Goal: Task Accomplishment & Management: Manage account settings

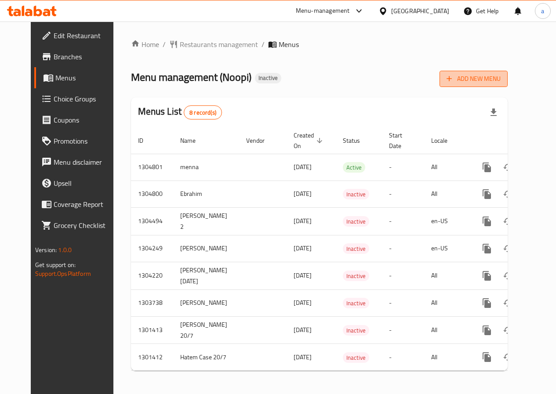
click at [501, 81] on span "Add New Menu" at bounding box center [474, 78] width 54 height 11
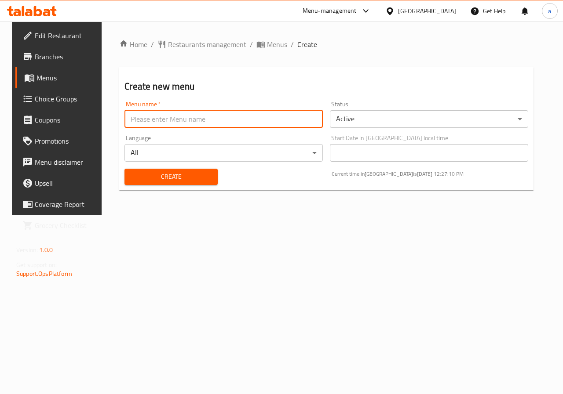
click at [201, 121] on input "text" at bounding box center [223, 119] width 198 height 18
type input "a"
type input "[DEMOGRAPHIC_DATA]"
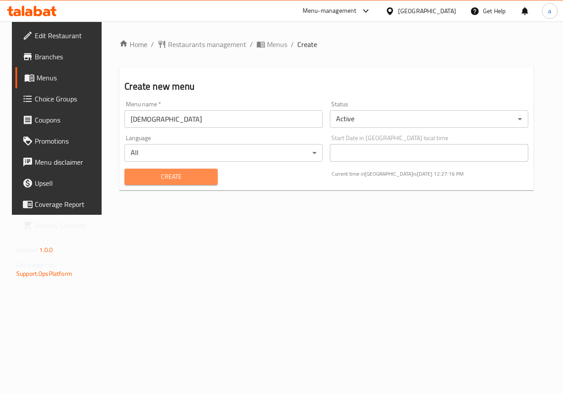
click at [204, 178] on span "Create" at bounding box center [170, 176] width 79 height 11
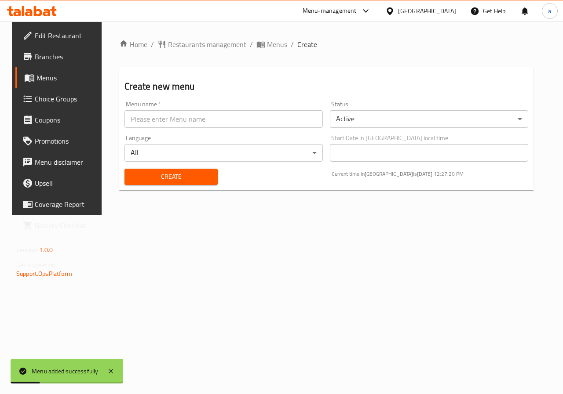
click at [55, 83] on span "Menus" at bounding box center [67, 78] width 62 height 11
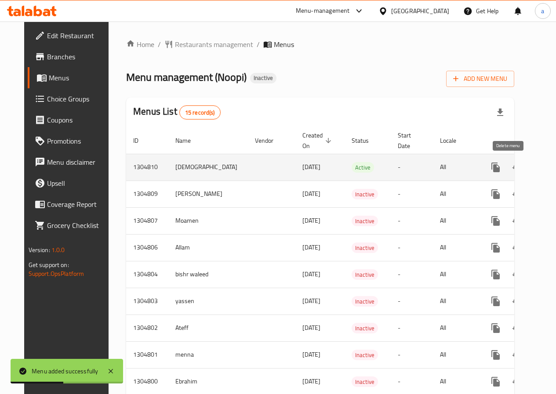
click at [533, 166] on icon "enhanced table" at bounding box center [538, 167] width 11 height 11
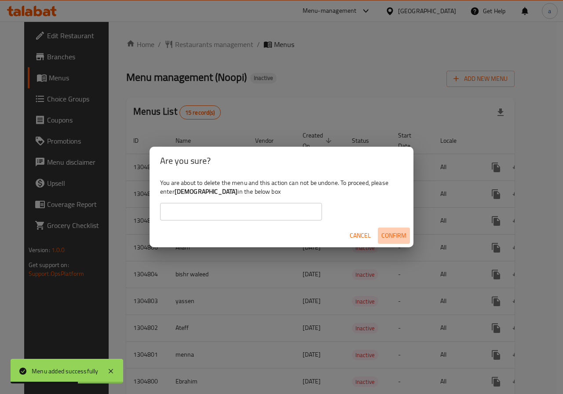
click at [393, 235] on span "Confirm" at bounding box center [393, 235] width 25 height 11
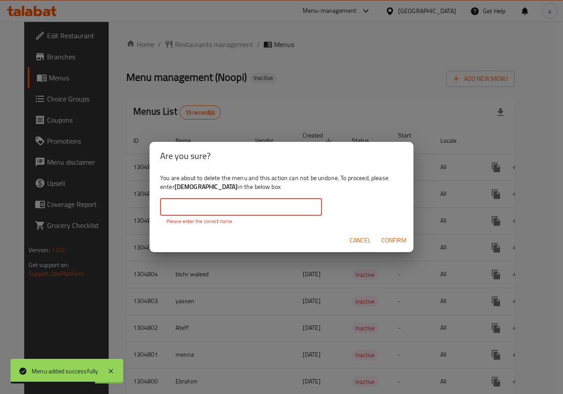
click at [268, 210] on input "text" at bounding box center [241, 207] width 162 height 18
click at [385, 236] on span "Confirm" at bounding box center [393, 240] width 25 height 11
drag, startPoint x: 250, startPoint y: 215, endPoint x: 247, endPoint y: 211, distance: 5.0
click at [249, 214] on input "text" at bounding box center [241, 207] width 162 height 18
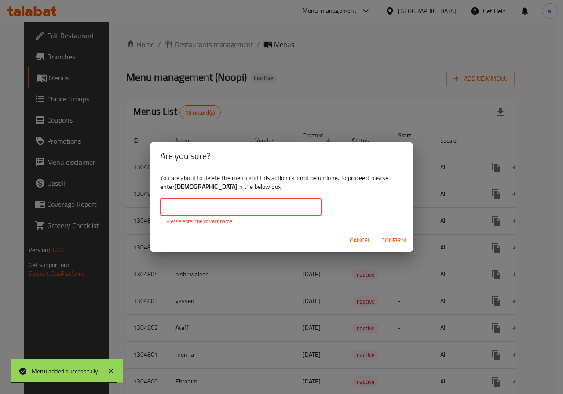
click at [247, 211] on input "text" at bounding box center [241, 207] width 162 height 18
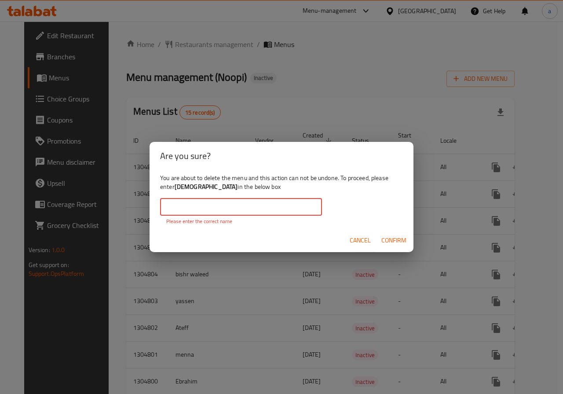
click at [395, 240] on span "Confirm" at bounding box center [393, 240] width 25 height 11
click at [357, 237] on span "Cancel" at bounding box center [359, 240] width 21 height 11
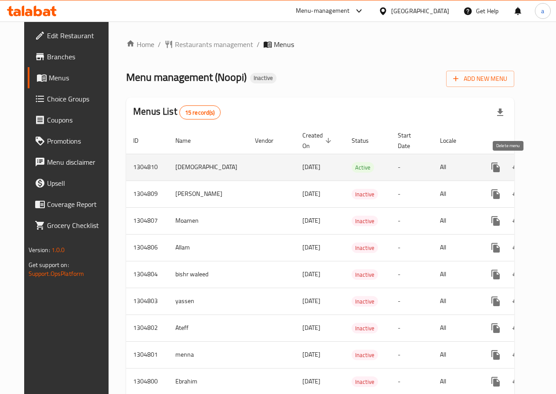
click at [535, 171] on icon "enhanced table" at bounding box center [538, 168] width 6 height 8
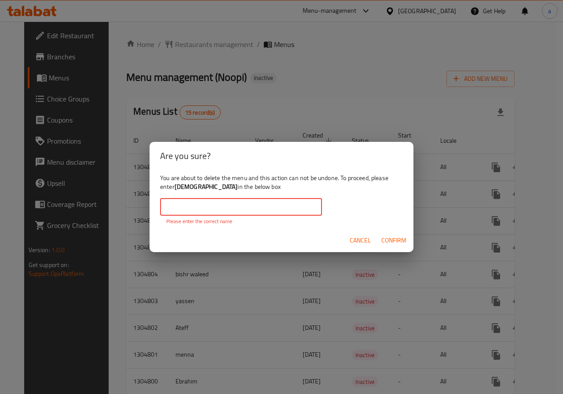
click at [267, 209] on input "text" at bounding box center [241, 207] width 162 height 18
click at [363, 242] on span "Cancel" at bounding box center [359, 240] width 21 height 11
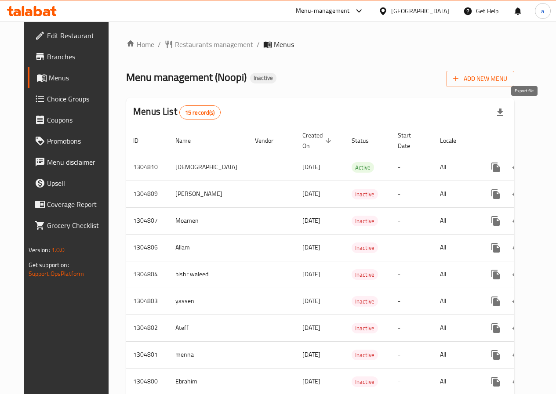
click at [505, 114] on icon "button" at bounding box center [500, 112] width 11 height 11
click at [532, 54] on div "Home / Restaurants management / Menus Menu management ( Noopi ) Inactive Add Ne…" at bounding box center [320, 302] width 423 height 560
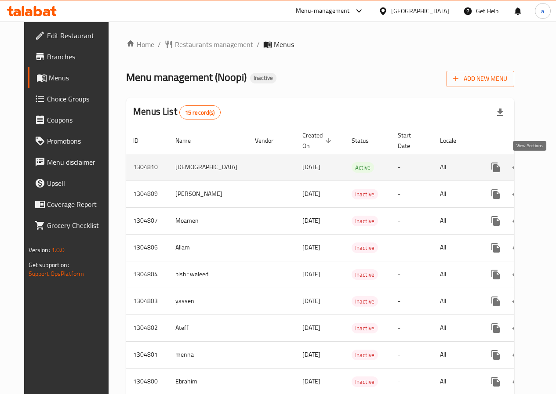
click at [554, 169] on icon "enhanced table" at bounding box center [559, 167] width 11 height 11
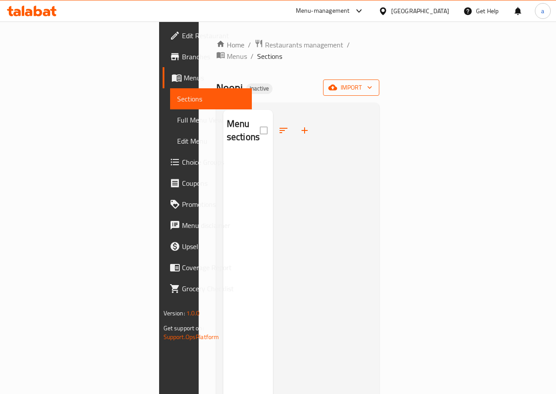
click at [372, 82] on span "import" at bounding box center [351, 87] width 42 height 11
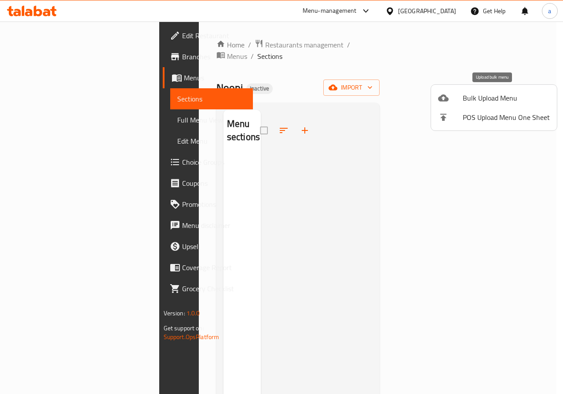
click at [500, 99] on span "Bulk Upload Menu" at bounding box center [505, 98] width 87 height 11
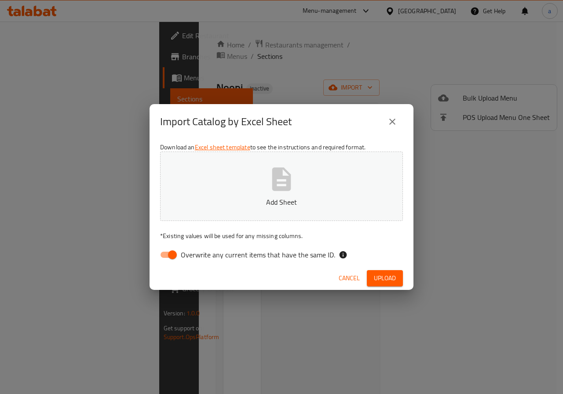
click at [174, 257] on input "Overwrite any current items that have the same ID." at bounding box center [172, 255] width 50 height 17
checkbox input "false"
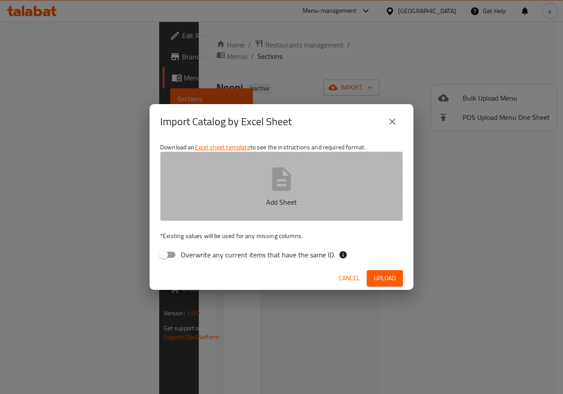
click at [287, 180] on icon "button" at bounding box center [281, 178] width 19 height 23
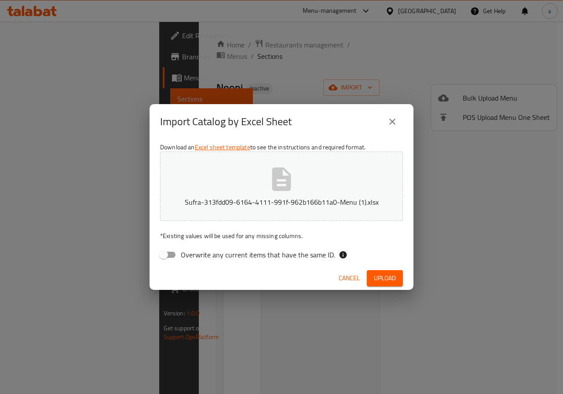
click at [272, 182] on icon "button" at bounding box center [281, 178] width 19 height 23
click at [351, 276] on span "Cancel" at bounding box center [348, 278] width 21 height 11
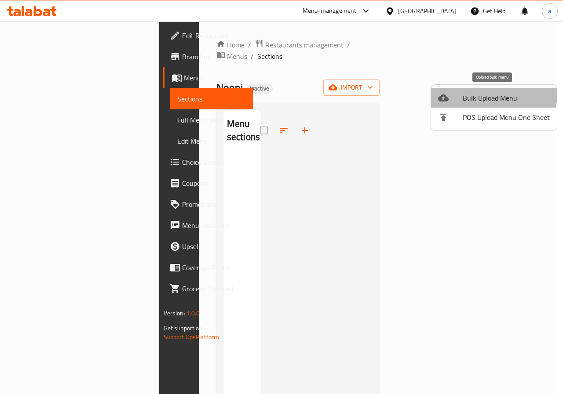
click at [487, 94] on span "Bulk Upload Menu" at bounding box center [505, 98] width 87 height 11
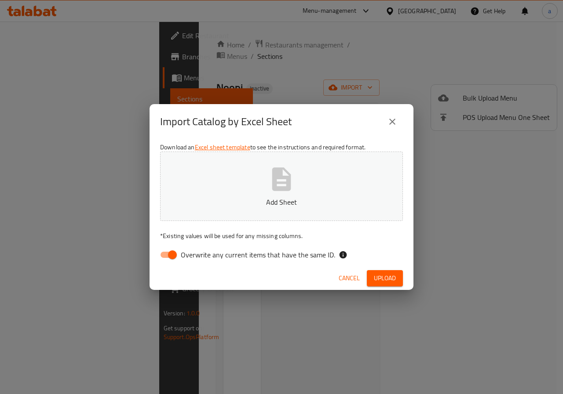
drag, startPoint x: 305, startPoint y: 211, endPoint x: 304, endPoint y: 207, distance: 4.6
click at [304, 207] on button "Add Sheet" at bounding box center [281, 186] width 243 height 69
click at [389, 274] on span "Upload" at bounding box center [385, 278] width 22 height 11
click at [167, 255] on input "Overwrite any current items that have the same ID." at bounding box center [172, 255] width 50 height 17
checkbox input "false"
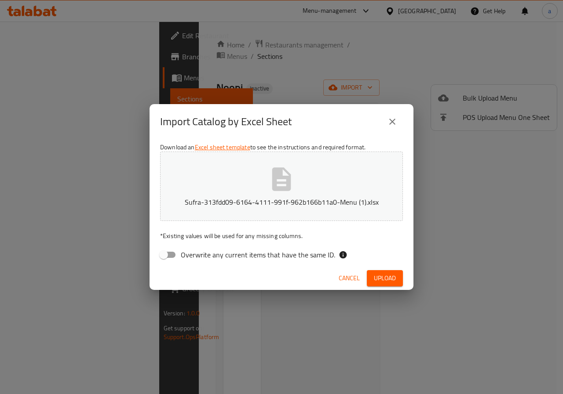
click at [385, 280] on span "Upload" at bounding box center [385, 278] width 22 height 11
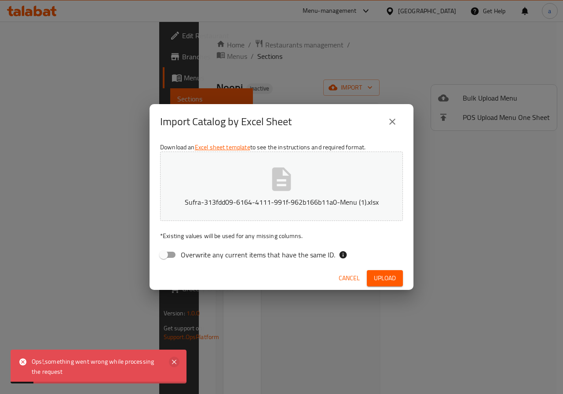
click at [177, 362] on icon at bounding box center [174, 362] width 11 height 11
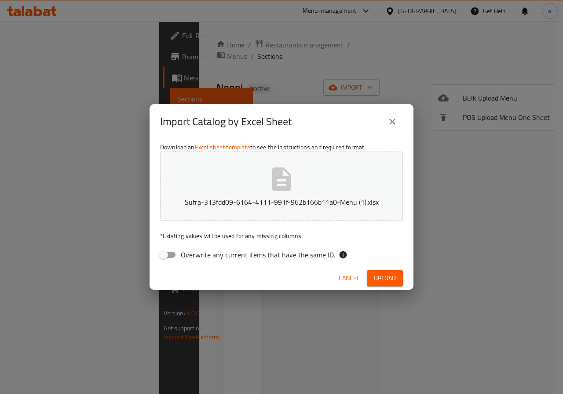
click at [386, 276] on span "Upload" at bounding box center [385, 278] width 22 height 11
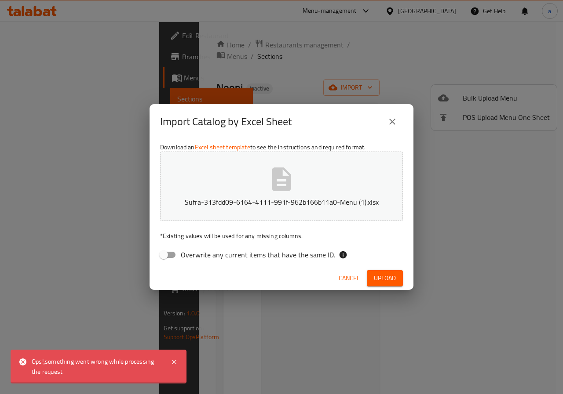
click at [394, 117] on icon "close" at bounding box center [392, 121] width 11 height 11
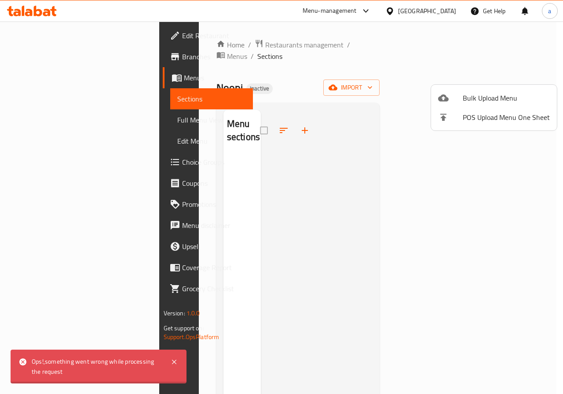
click at [49, 77] on div at bounding box center [281, 197] width 563 height 394
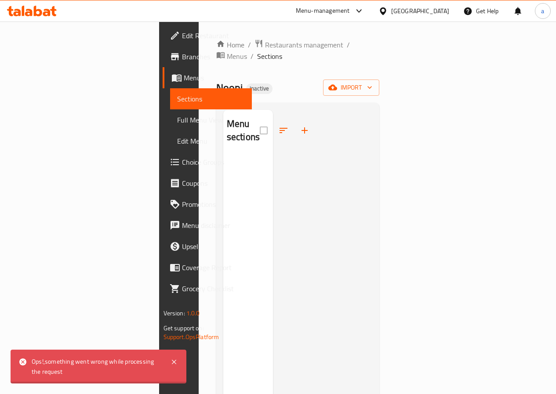
click at [184, 77] on span "Menus" at bounding box center [214, 78] width 61 height 11
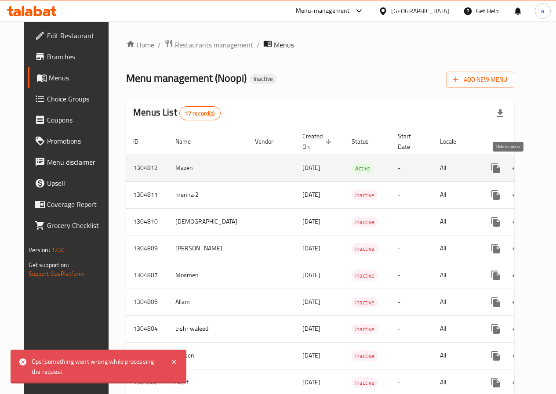
click at [533, 173] on icon "enhanced table" at bounding box center [538, 168] width 11 height 11
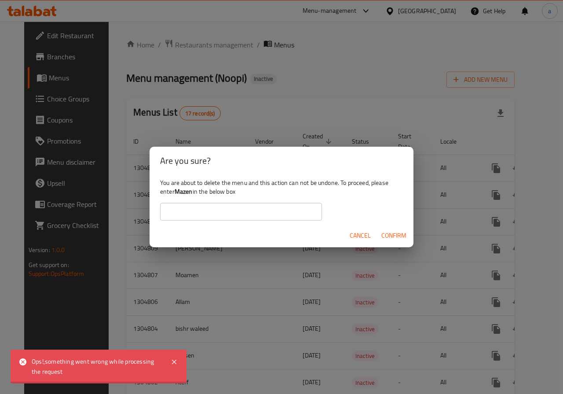
click at [361, 234] on span "Cancel" at bounding box center [359, 235] width 21 height 11
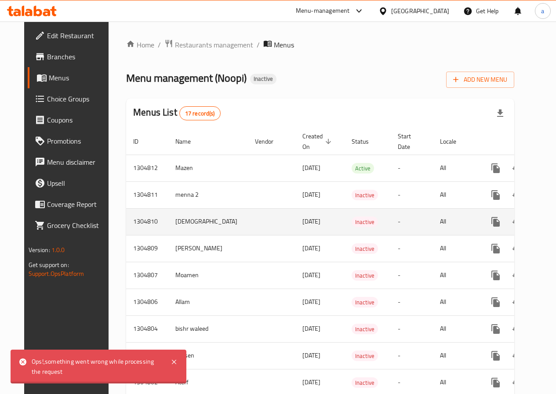
click at [533, 225] on icon "enhanced table" at bounding box center [538, 222] width 11 height 11
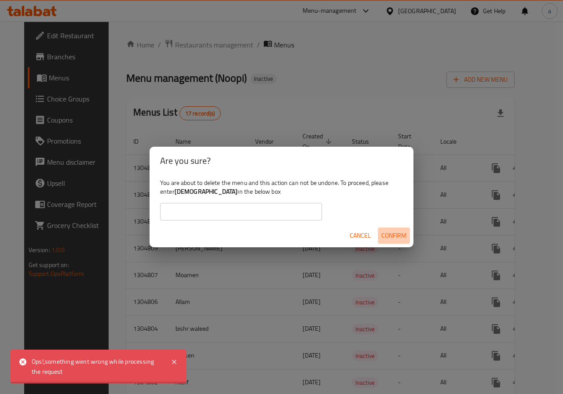
click at [388, 233] on span "Confirm" at bounding box center [393, 235] width 25 height 11
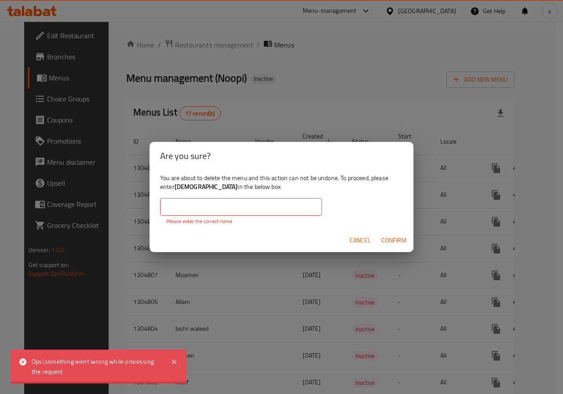
click at [269, 209] on input "text" at bounding box center [241, 207] width 162 height 18
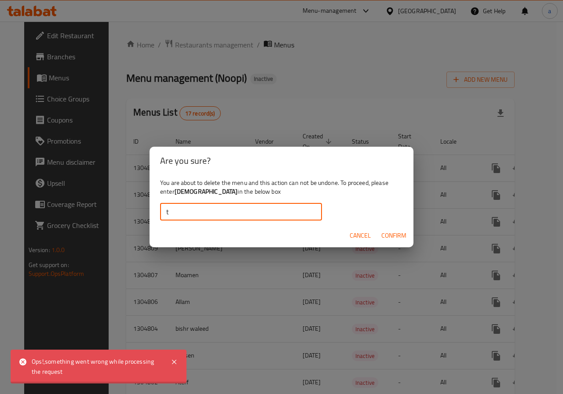
type input "t"
click at [394, 234] on span "Confirm" at bounding box center [393, 235] width 25 height 11
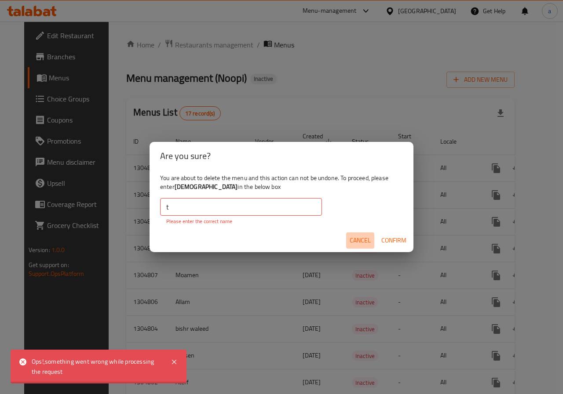
click at [358, 236] on span "Cancel" at bounding box center [359, 240] width 21 height 11
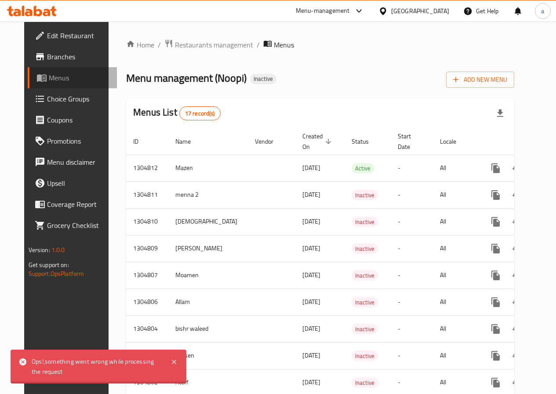
click at [49, 73] on span "Menus" at bounding box center [79, 78] width 61 height 11
click at [492, 82] on span "Add New Menu" at bounding box center [480, 79] width 54 height 11
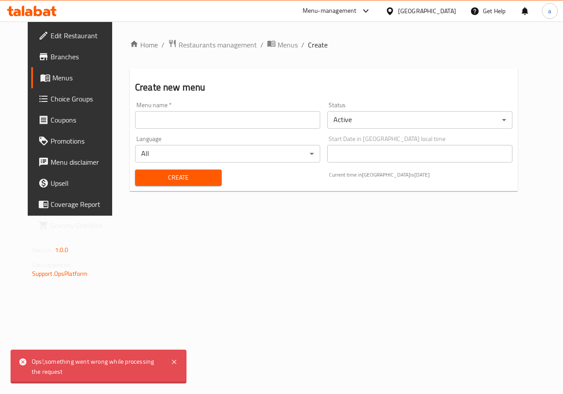
click at [244, 122] on input "text" at bounding box center [227, 120] width 185 height 18
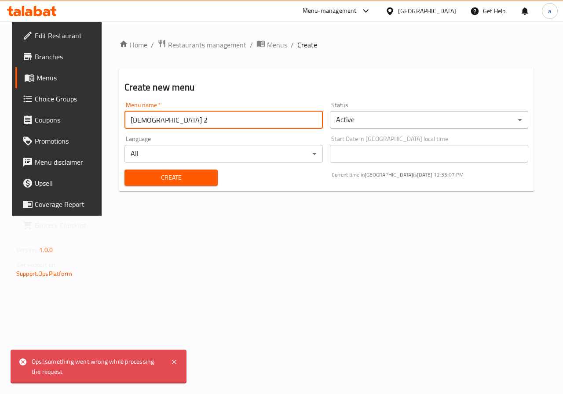
type input "Adham 2"
click at [257, 36] on div "Home / Restaurants management / Menus / Create Create new menu Menu name   * Ad…" at bounding box center [326, 119] width 449 height 194
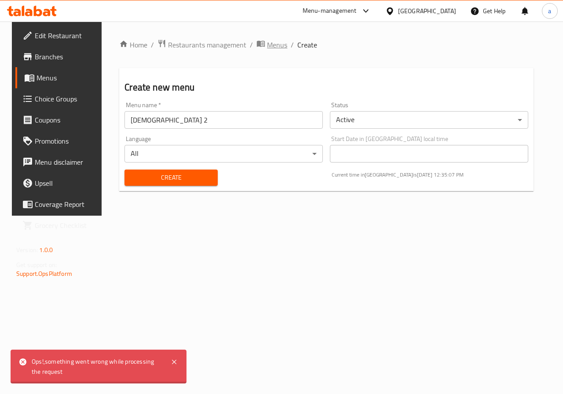
click at [267, 43] on span "Menus" at bounding box center [277, 45] width 20 height 11
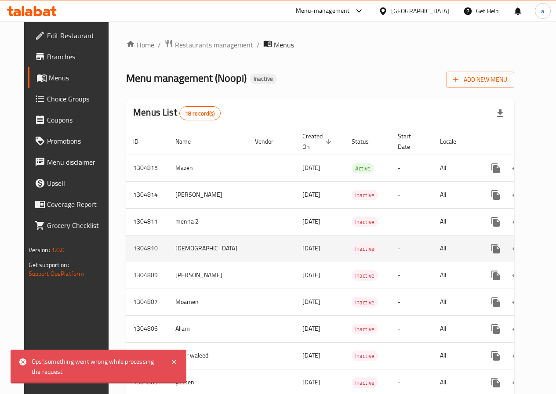
click at [533, 247] on icon "enhanced table" at bounding box center [538, 249] width 11 height 11
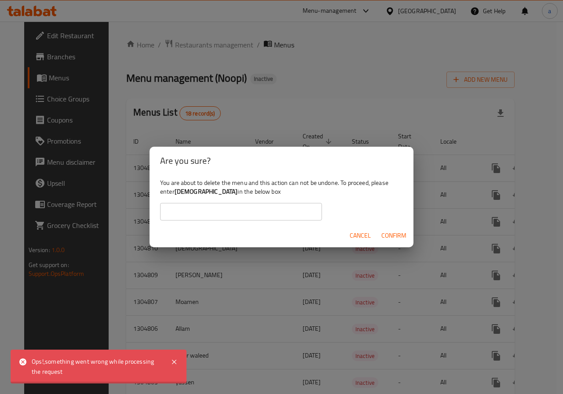
click at [176, 193] on b "[DEMOGRAPHIC_DATA]" at bounding box center [206, 191] width 63 height 11
copy div "[DEMOGRAPHIC_DATA]"
click at [202, 209] on input "text" at bounding box center [241, 212] width 162 height 18
paste input "[DEMOGRAPHIC_DATA]"
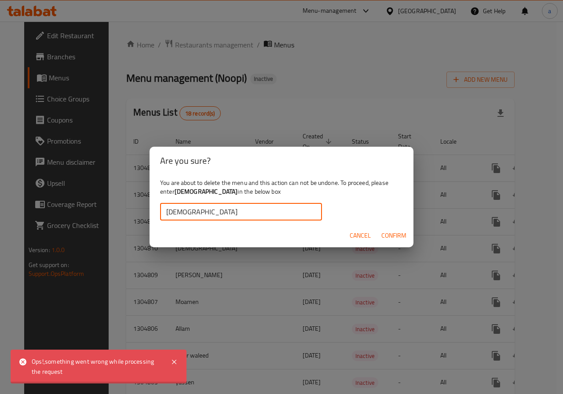
type input "[DEMOGRAPHIC_DATA]"
click at [396, 231] on span "Confirm" at bounding box center [393, 235] width 25 height 11
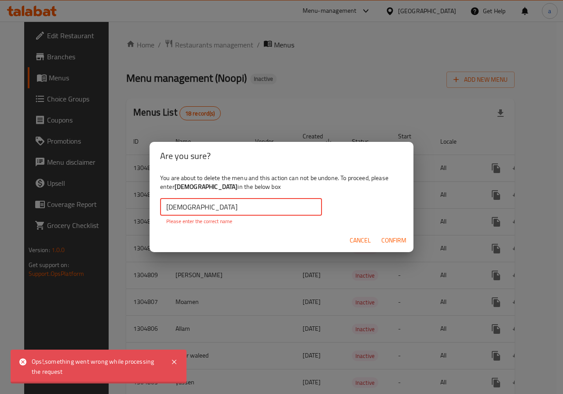
click at [168, 208] on input "[DEMOGRAPHIC_DATA]" at bounding box center [241, 207] width 162 height 18
click at [165, 206] on input "[DEMOGRAPHIC_DATA]" at bounding box center [241, 207] width 162 height 18
click at [384, 236] on span "Confirm" at bounding box center [393, 240] width 25 height 11
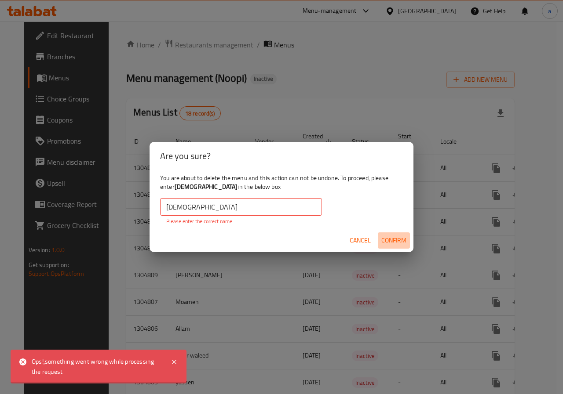
click at [384, 236] on span "Confirm" at bounding box center [393, 240] width 25 height 11
click at [176, 205] on input "[DEMOGRAPHIC_DATA]" at bounding box center [241, 207] width 162 height 18
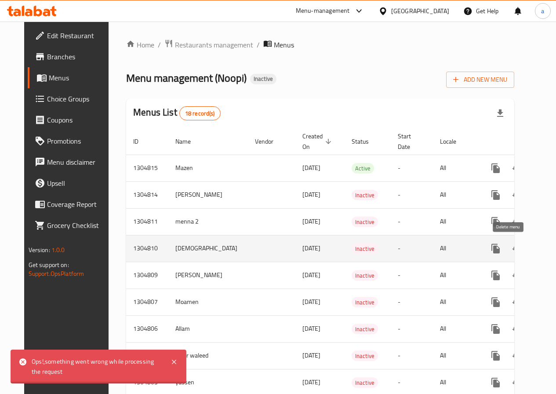
click at [535, 251] on icon "enhanced table" at bounding box center [538, 249] width 6 height 8
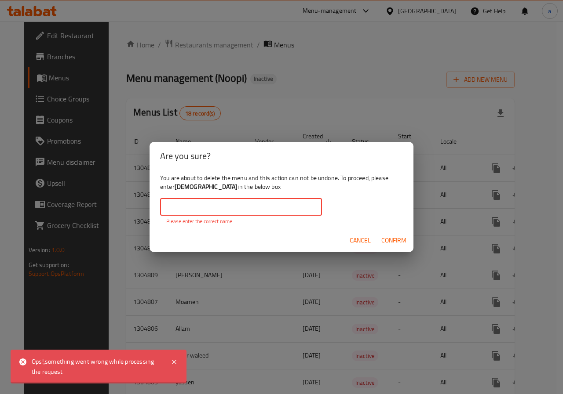
click at [188, 207] on input "text" at bounding box center [241, 207] width 162 height 18
type input "a"
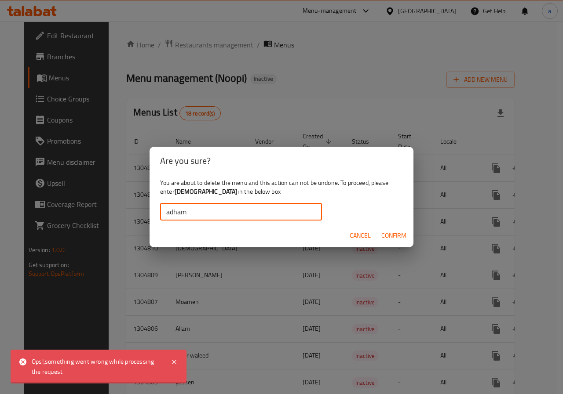
click at [397, 232] on span "Confirm" at bounding box center [393, 235] width 25 height 11
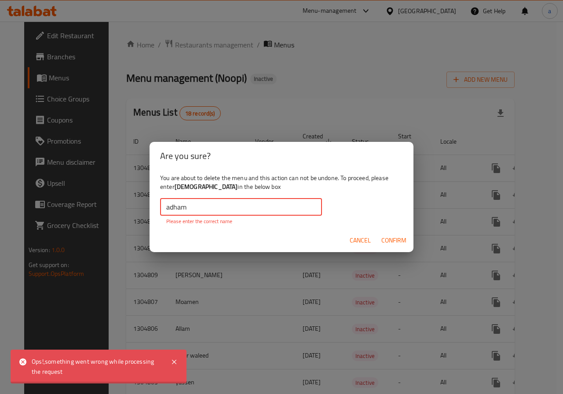
drag, startPoint x: 169, startPoint y: 207, endPoint x: 155, endPoint y: 207, distance: 13.7
click at [155, 207] on div "You are about to delete the menu and this action can not be undone. To proceed,…" at bounding box center [281, 199] width 264 height 59
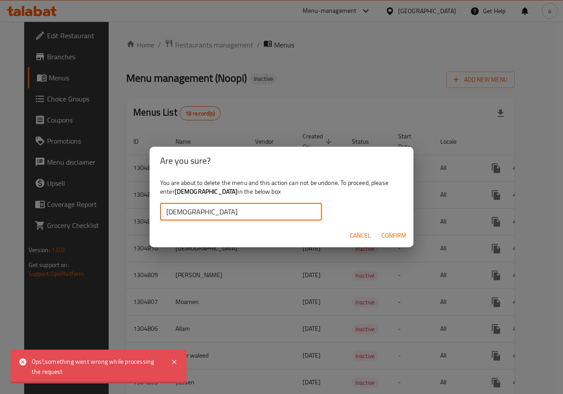
type input "[DEMOGRAPHIC_DATA]"
click at [406, 233] on button "Confirm" at bounding box center [394, 236] width 32 height 16
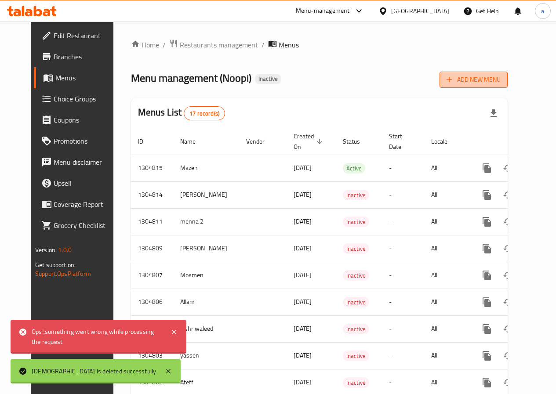
click at [508, 73] on button "Add New Menu" at bounding box center [474, 80] width 68 height 16
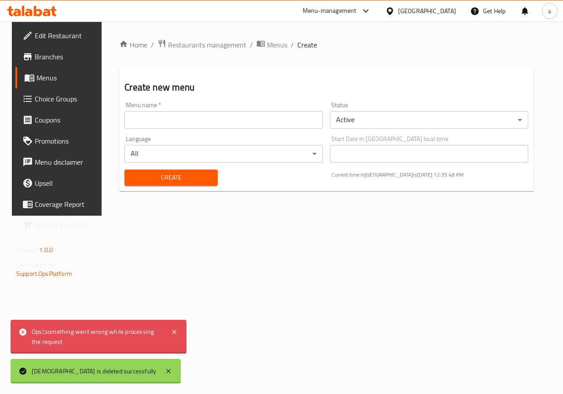
click at [244, 111] on input "text" at bounding box center [223, 120] width 198 height 18
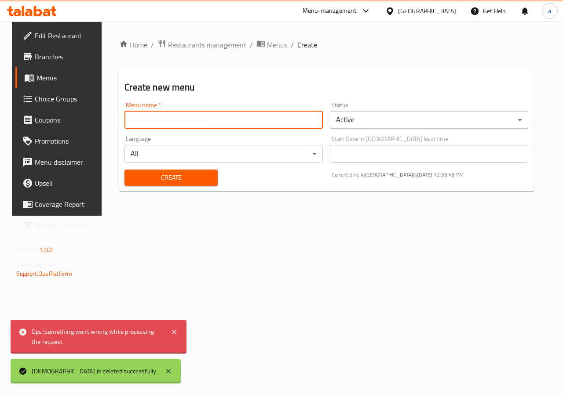
type input "[DEMOGRAPHIC_DATA]"
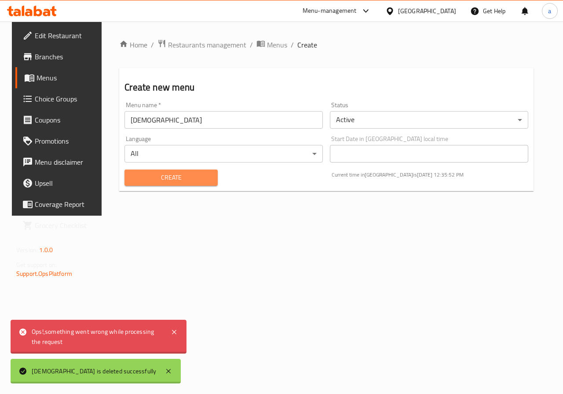
click at [164, 179] on span "Create" at bounding box center [170, 177] width 79 height 11
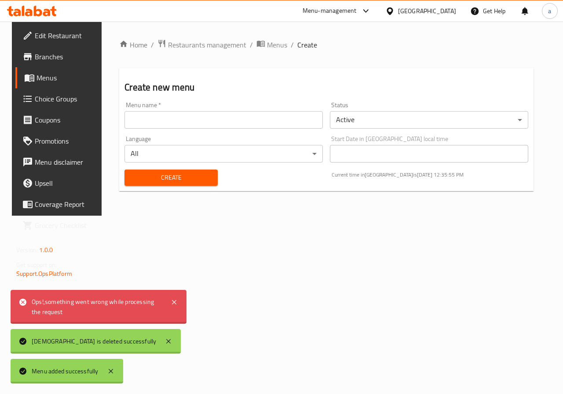
click at [46, 81] on span "Menus" at bounding box center [67, 78] width 62 height 11
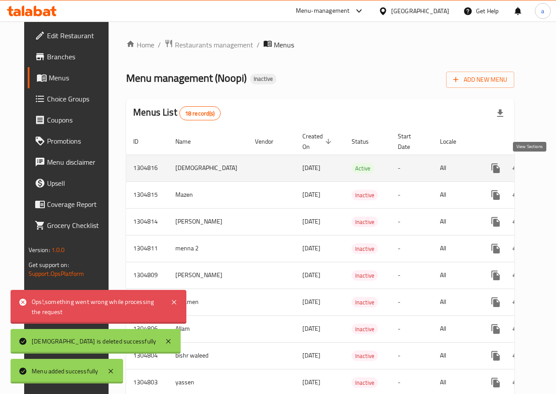
click at [554, 170] on icon "enhanced table" at bounding box center [559, 168] width 11 height 11
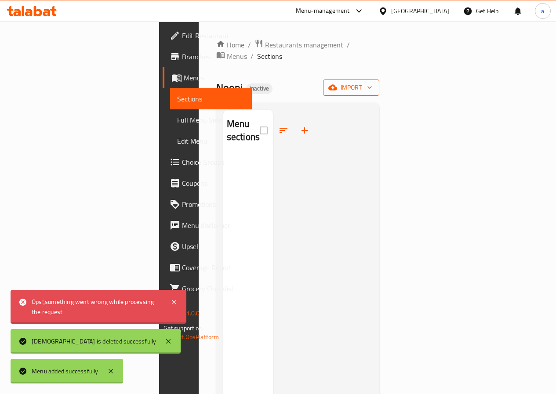
click at [372, 82] on span "import" at bounding box center [351, 87] width 42 height 11
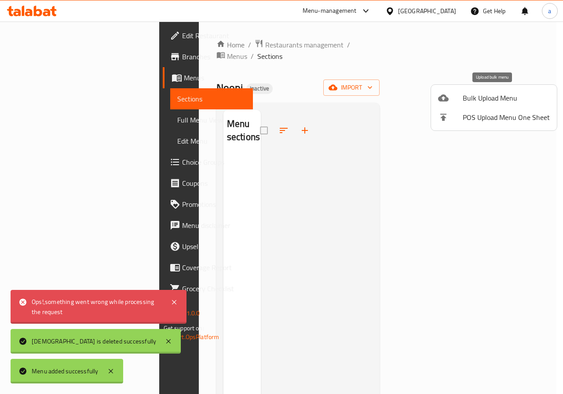
click at [504, 95] on span "Bulk Upload Menu" at bounding box center [505, 98] width 87 height 11
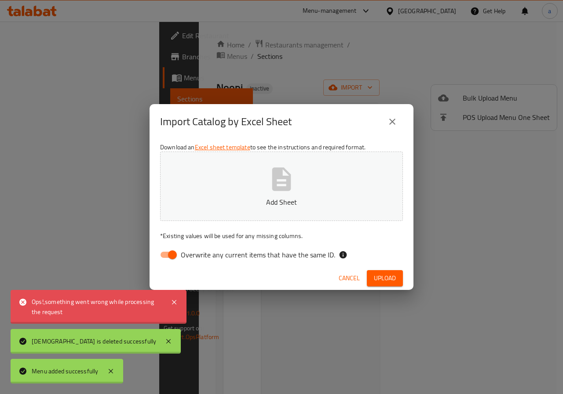
click at [300, 194] on button "Add Sheet" at bounding box center [281, 186] width 243 height 69
click at [171, 255] on input "Overwrite any current items that have the same ID." at bounding box center [172, 255] width 50 height 17
checkbox input "false"
click at [393, 276] on span "Upload" at bounding box center [385, 278] width 22 height 11
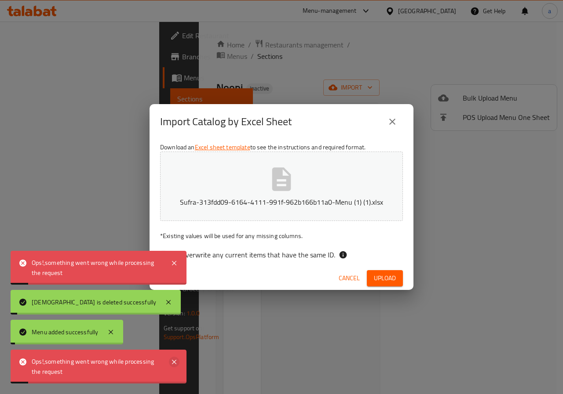
click at [177, 360] on icon at bounding box center [174, 362] width 11 height 11
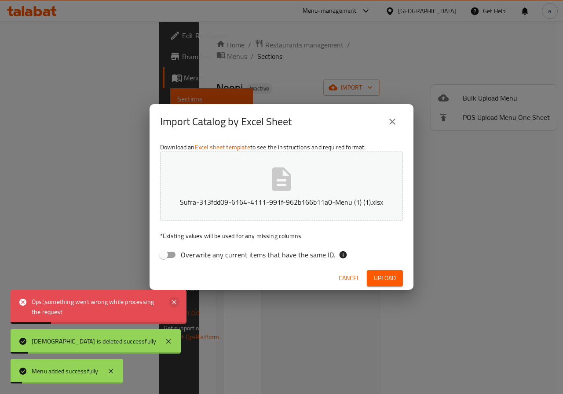
click at [172, 300] on icon at bounding box center [174, 302] width 11 height 11
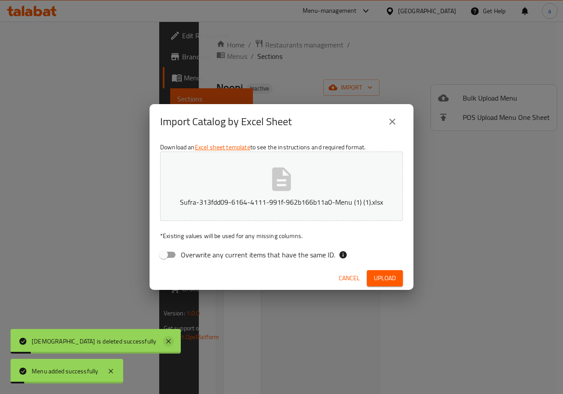
click at [163, 337] on icon at bounding box center [168, 341] width 11 height 11
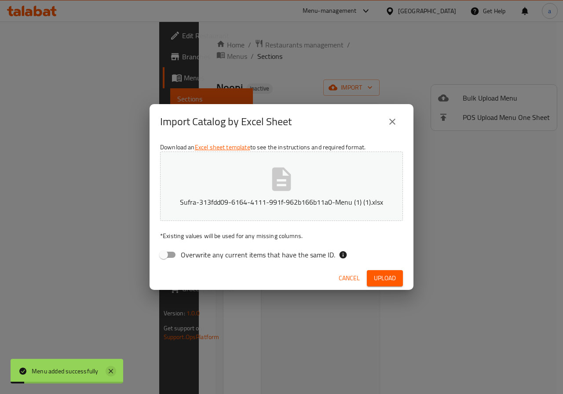
click at [109, 374] on icon at bounding box center [110, 371] width 11 height 11
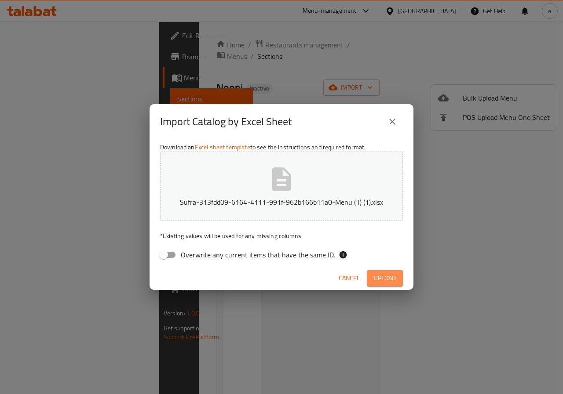
click at [371, 274] on button "Upload" at bounding box center [385, 278] width 36 height 16
click at [394, 122] on icon "close" at bounding box center [392, 121] width 11 height 11
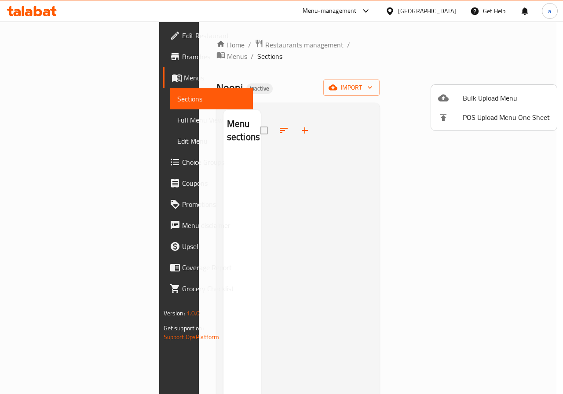
click at [44, 85] on div at bounding box center [281, 197] width 563 height 394
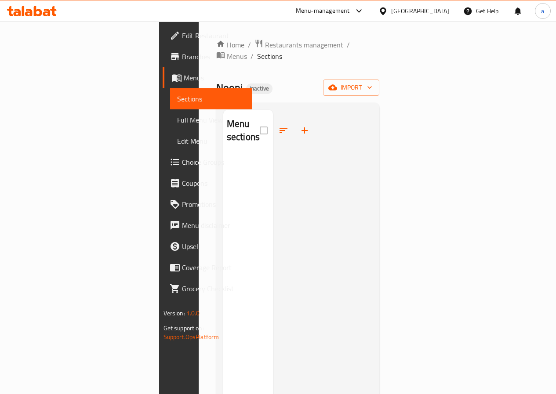
click at [184, 80] on span "Menus" at bounding box center [214, 78] width 61 height 11
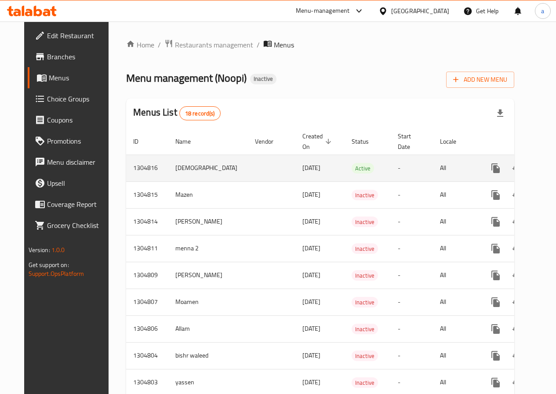
click at [555, 168] on icon "enhanced table" at bounding box center [559, 168] width 8 height 8
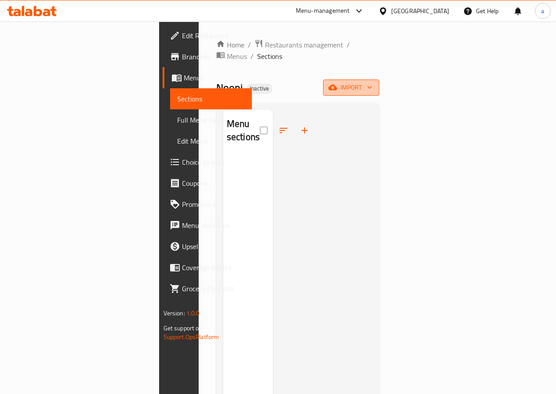
click at [374, 83] on icon "button" at bounding box center [369, 87] width 9 height 9
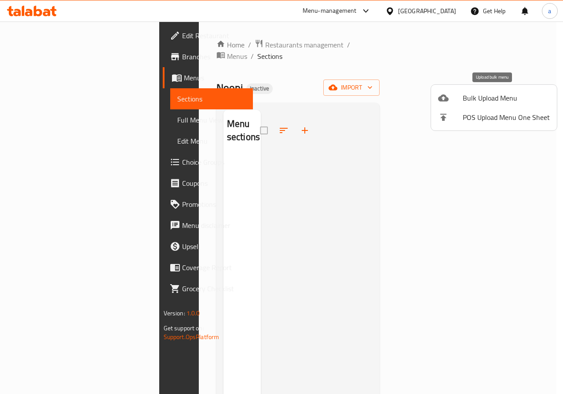
click at [491, 95] on span "Bulk Upload Menu" at bounding box center [505, 98] width 87 height 11
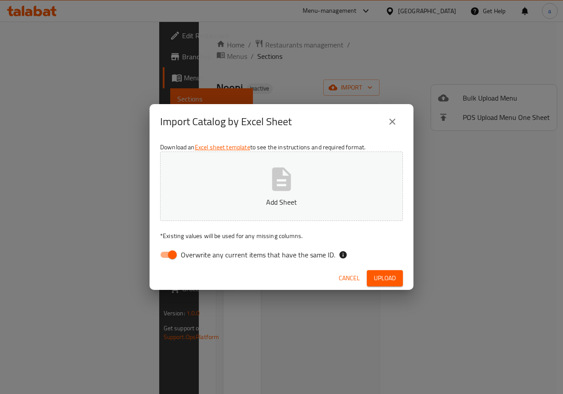
click at [181, 255] on span "Overwrite any current items that have the same ID." at bounding box center [258, 255] width 154 height 11
click at [181, 255] on input "Overwrite any current items that have the same ID." at bounding box center [172, 255] width 50 height 17
checkbox input "false"
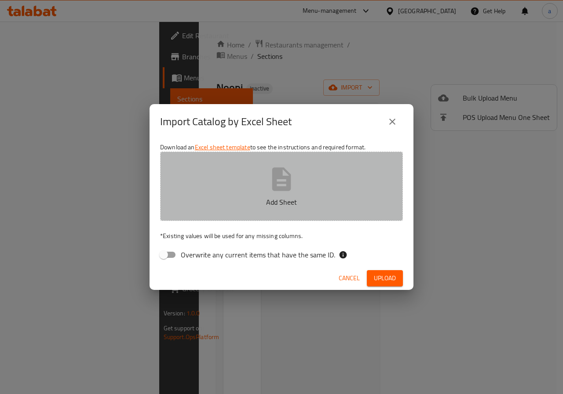
click at [251, 216] on button "Add Sheet" at bounding box center [281, 186] width 243 height 69
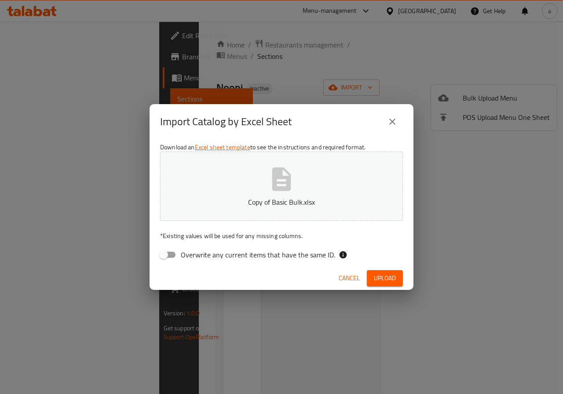
click at [389, 276] on span "Upload" at bounding box center [385, 278] width 22 height 11
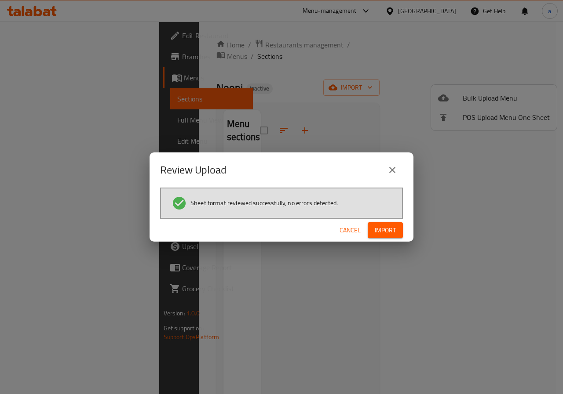
click at [393, 223] on button "Import" at bounding box center [384, 230] width 35 height 16
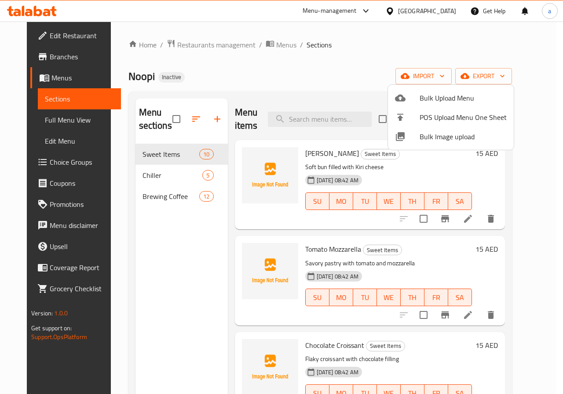
click at [374, 54] on div at bounding box center [281, 197] width 563 height 394
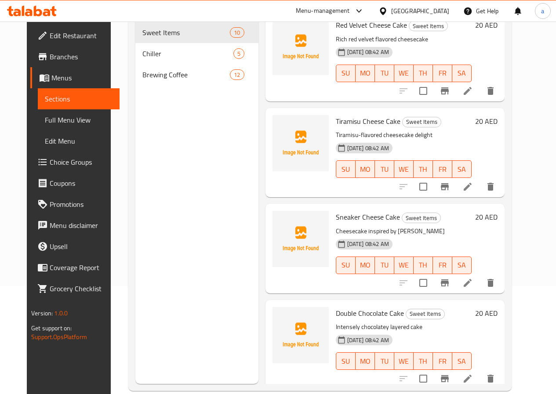
scroll to position [123, 0]
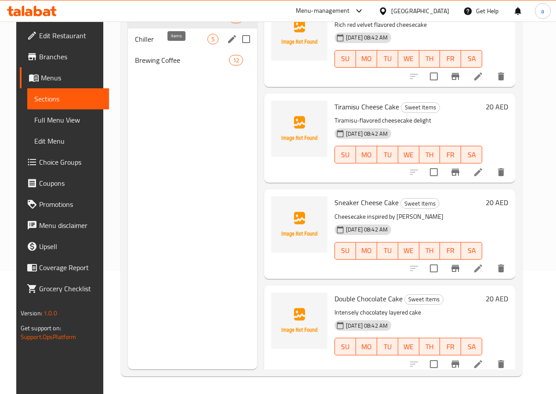
click at [208, 44] on span "5" at bounding box center [213, 39] width 10 height 8
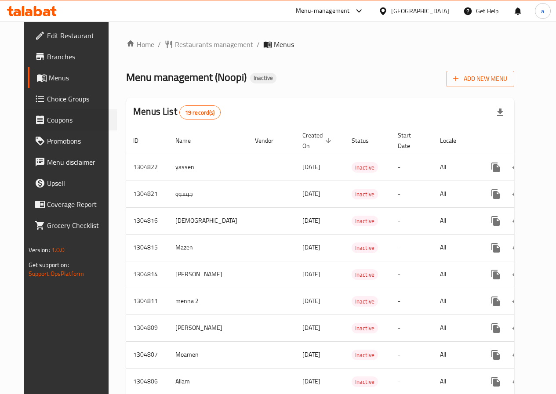
drag, startPoint x: 2, startPoint y: 115, endPoint x: 0, endPoint y: 85, distance: 30.4
click at [0, 85] on html "​ Menu-management [GEOGRAPHIC_DATA] Get Help a Edit Restaurant Branches Menus C…" at bounding box center [278, 197] width 556 height 394
